Goal: Information Seeking & Learning: Learn about a topic

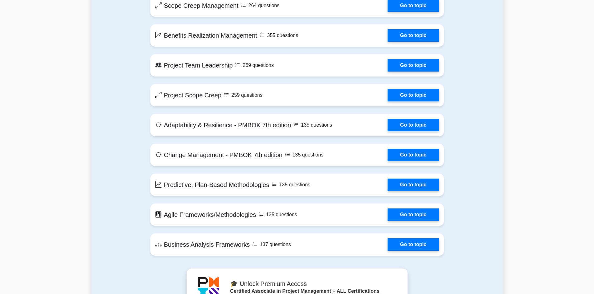
scroll to position [1122, 0]
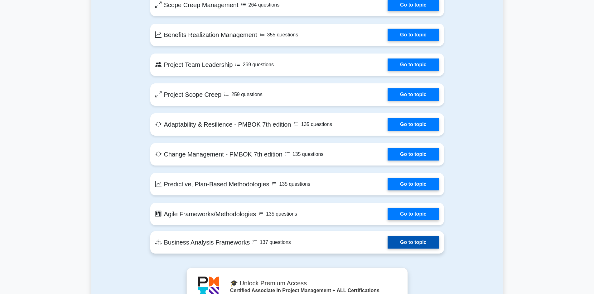
click at [425, 246] on link "Go to topic" at bounding box center [412, 243] width 51 height 12
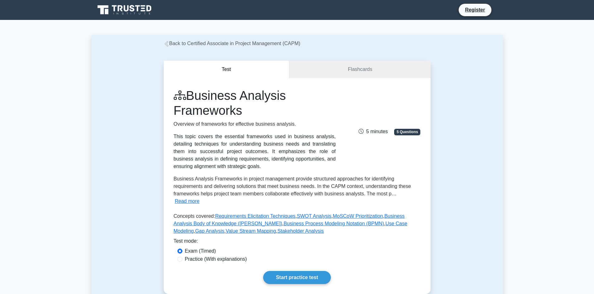
click at [186, 256] on label "Practice (With explanations)" at bounding box center [216, 259] width 62 height 7
click at [180, 257] on input "Practice (With explanations)" at bounding box center [179, 259] width 5 height 5
radio input "true"
click at [316, 273] on link "Start practice test" at bounding box center [297, 277] width 68 height 13
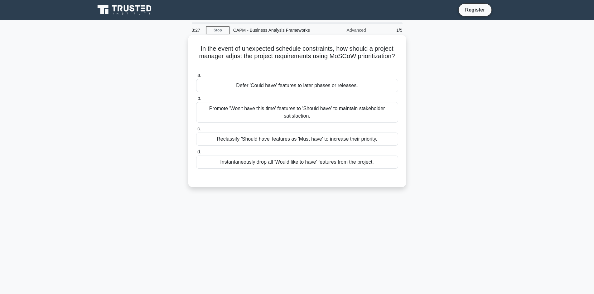
click at [353, 109] on div "Promote 'Won't have this time' features to 'Should have' to maintain stakeholde…" at bounding box center [297, 112] width 202 height 21
click at [196, 101] on input "b. Promote 'Won't have this time' features to 'Should have' to maintain stakeho…" at bounding box center [196, 99] width 0 height 4
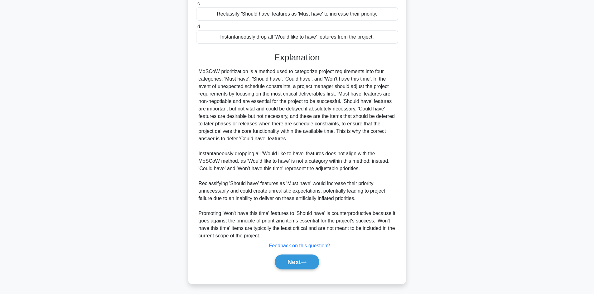
scroll to position [128, 0]
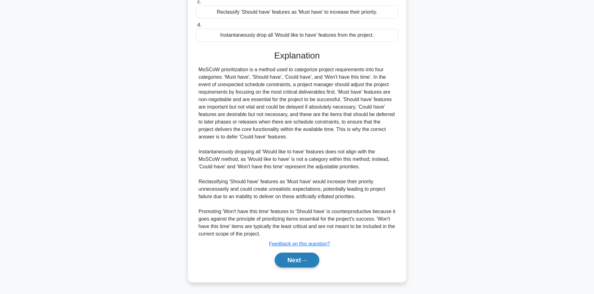
click at [291, 262] on button "Next" at bounding box center [297, 260] width 45 height 15
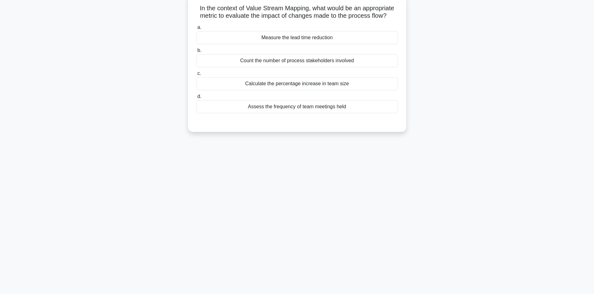
scroll to position [11, 0]
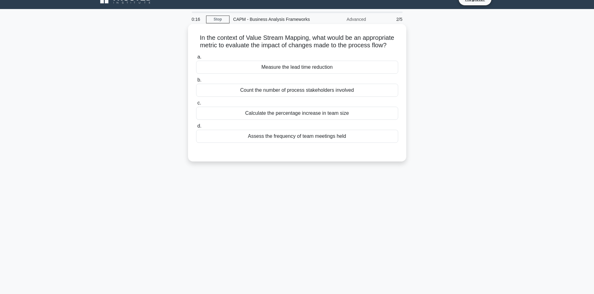
click at [352, 65] on div "Measure the lead time reduction" at bounding box center [297, 67] width 202 height 13
click at [196, 59] on input "a. Measure the lead time reduction" at bounding box center [196, 57] width 0 height 4
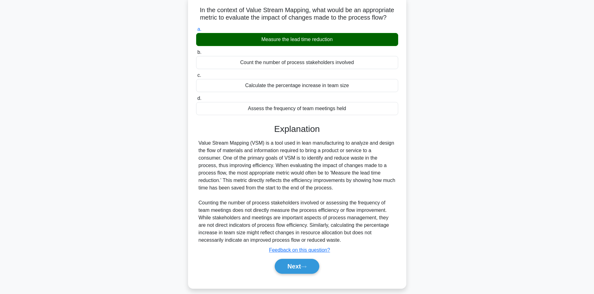
scroll to position [45, 0]
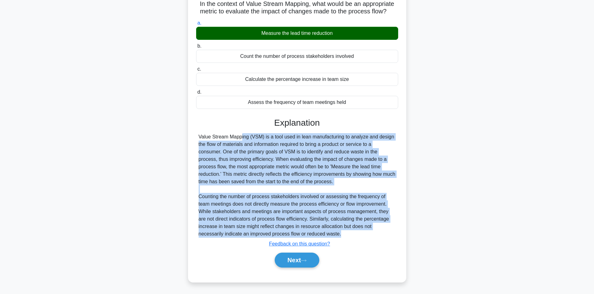
drag, startPoint x: 334, startPoint y: 236, endPoint x: 194, endPoint y: 134, distance: 172.9
click at [194, 134] on div "In the context of Value Stream Mapping, what would be an appropriate metric to …" at bounding box center [296, 137] width 213 height 288
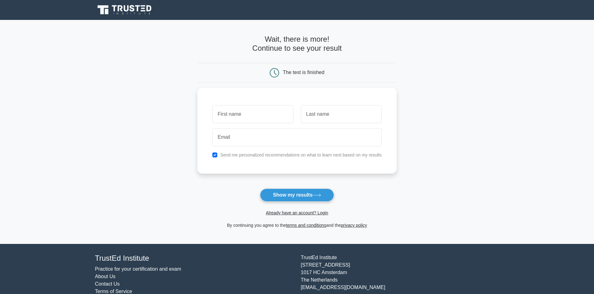
click at [112, 103] on main "Wait, there is more! Continue to see your result The test is finished and the" at bounding box center [297, 132] width 594 height 224
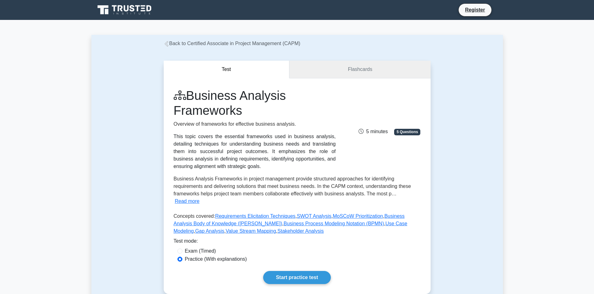
click at [357, 73] on link "Flashcards" at bounding box center [359, 70] width 141 height 18
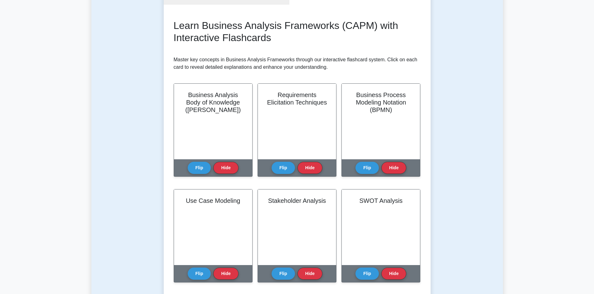
scroll to position [93, 0]
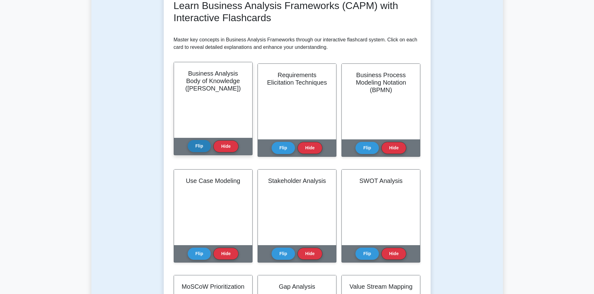
click at [208, 149] on button "Flip" at bounding box center [199, 146] width 23 height 12
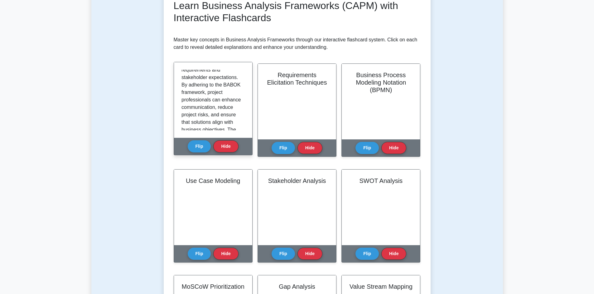
scroll to position [560, 0]
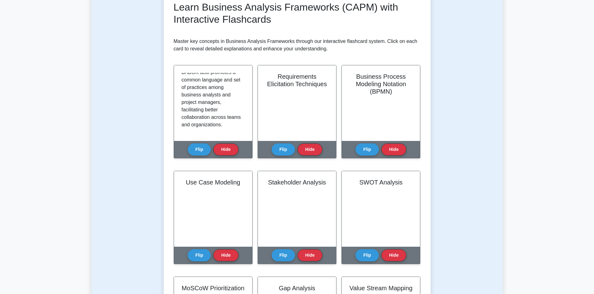
click at [457, 72] on div "Test Flashcards Learn Business Analysis Frameworks (CAPM) with Interactive Flas…" at bounding box center [296, 181] width 411 height 454
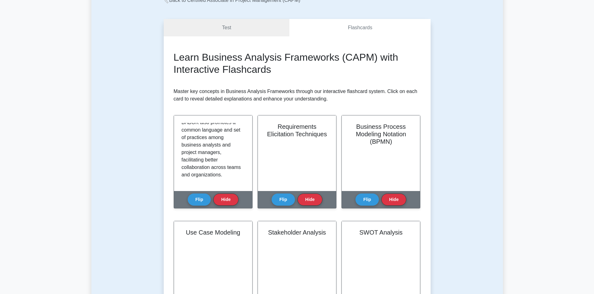
scroll to position [0, 0]
